Goal: Transaction & Acquisition: Purchase product/service

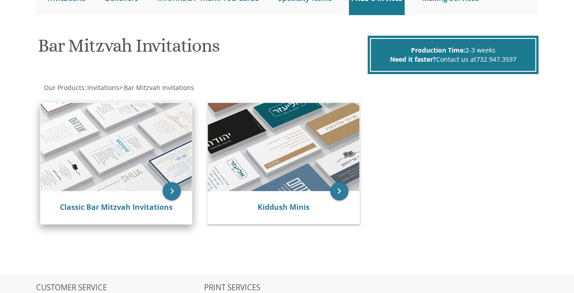
scroll to position [98, 0]
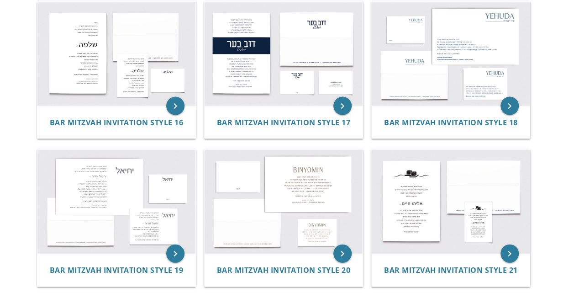
scroll to position [941, 0]
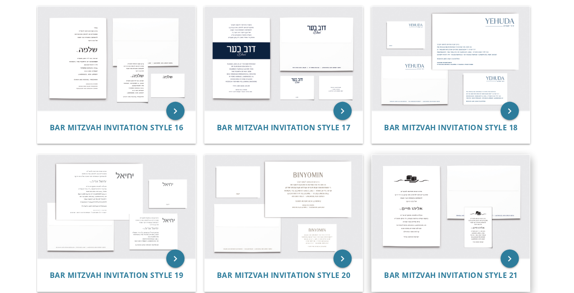
click at [425, 199] on img at bounding box center [451, 207] width 158 height 104
click at [447, 274] on span "Bar Mitzvah Invitation Style 21" at bounding box center [451, 275] width 134 height 10
click at [426, 206] on img at bounding box center [451, 207] width 158 height 104
click at [469, 277] on span "Bar Mitzvah Invitation Style 21" at bounding box center [451, 275] width 134 height 10
click at [467, 273] on span "Bar Mitzvah Invitation Style 21" at bounding box center [451, 275] width 134 height 10
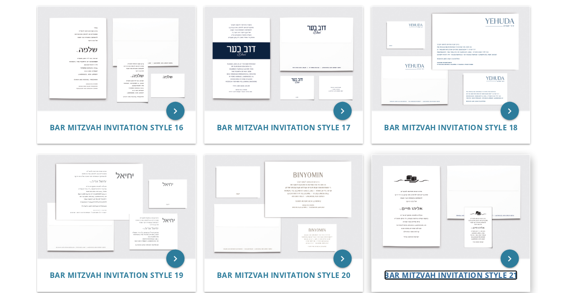
click at [467, 273] on span "Bar Mitzvah Invitation Style 21" at bounding box center [451, 275] width 134 height 10
click at [432, 215] on img at bounding box center [451, 207] width 158 height 104
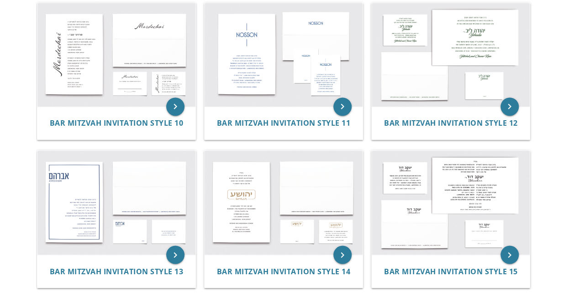
scroll to position [644, 0]
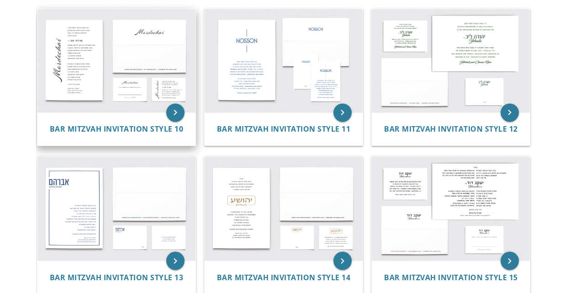
click at [80, 77] on img at bounding box center [116, 61] width 158 height 104
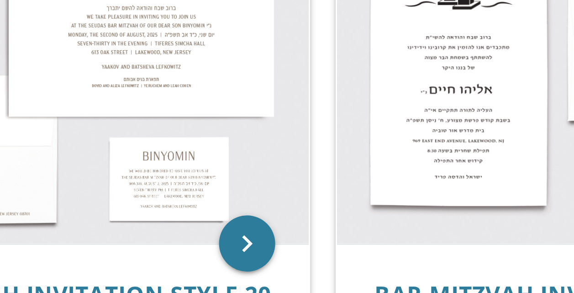
scroll to position [1099, 0]
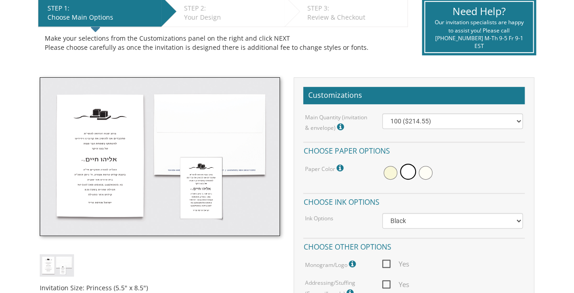
scroll to position [253, 0]
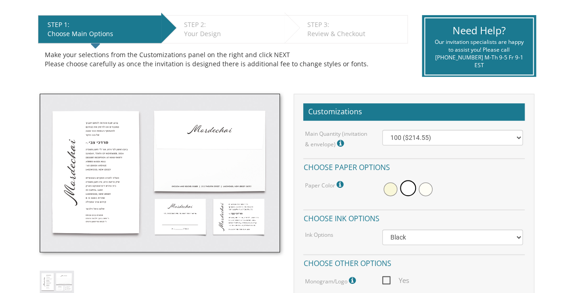
scroll to position [179, 0]
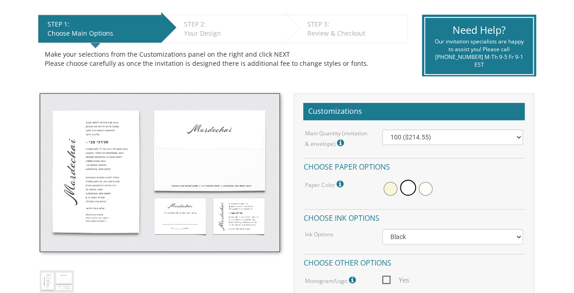
click at [82, 198] on img at bounding box center [160, 172] width 241 height 158
click at [94, 189] on img at bounding box center [160, 172] width 241 height 158
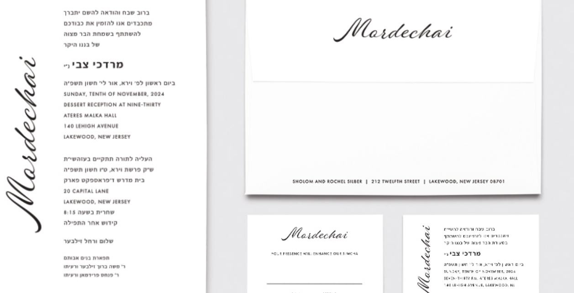
scroll to position [184, 0]
